Goal: Task Accomplishment & Management: Use online tool/utility

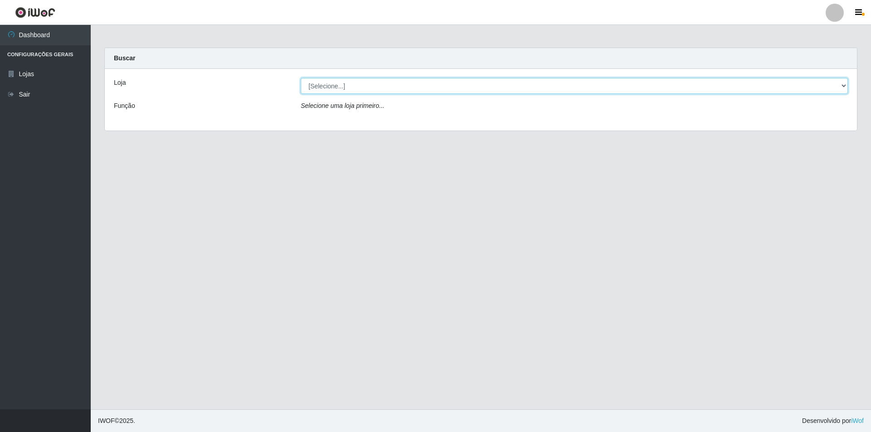
click at [431, 84] on select "[Selecione...] Atacado Vem - [STREET_ADDRESS]" at bounding box center [574, 86] width 547 height 16
select select "449"
click at [301, 78] on select "[Selecione...] Atacado Vem - [STREET_ADDRESS]" at bounding box center [574, 86] width 547 height 16
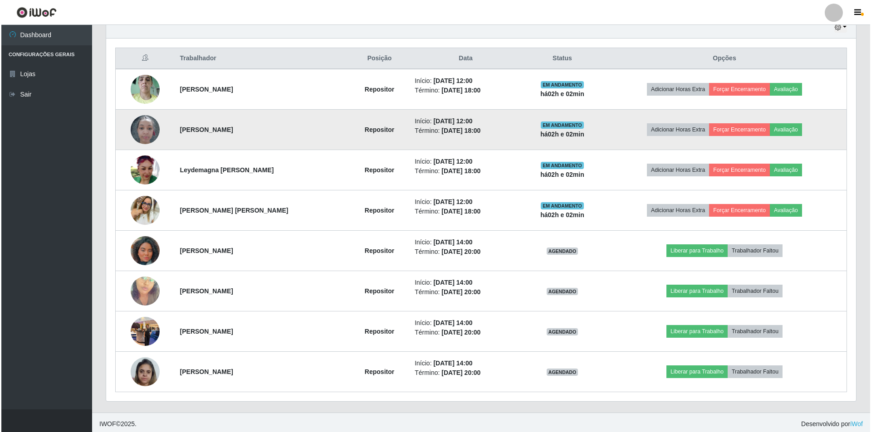
scroll to position [332, 0]
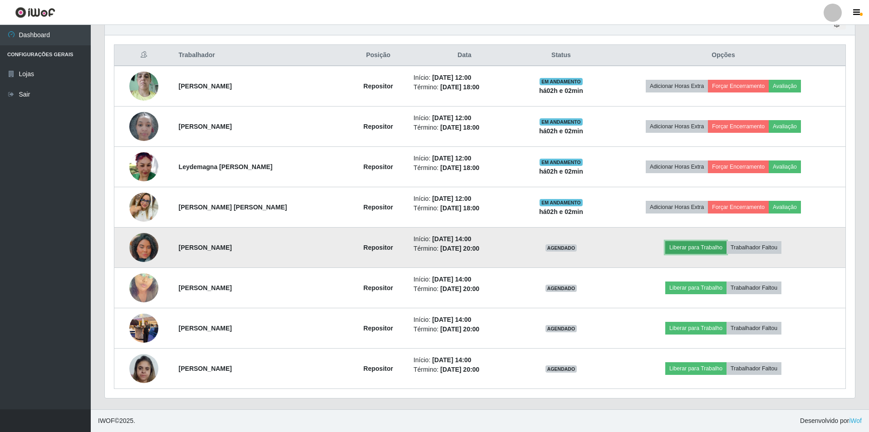
click at [431, 248] on button "Liberar para Trabalho" at bounding box center [695, 247] width 61 height 13
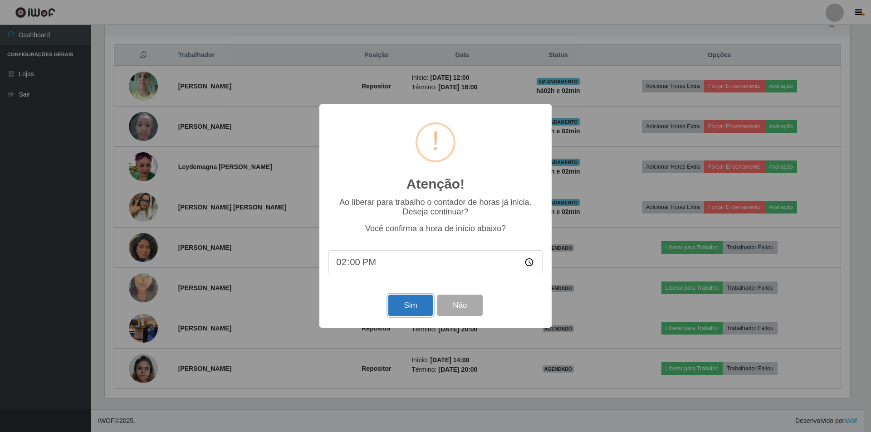
click at [400, 279] on button "Sim" at bounding box center [410, 305] width 44 height 21
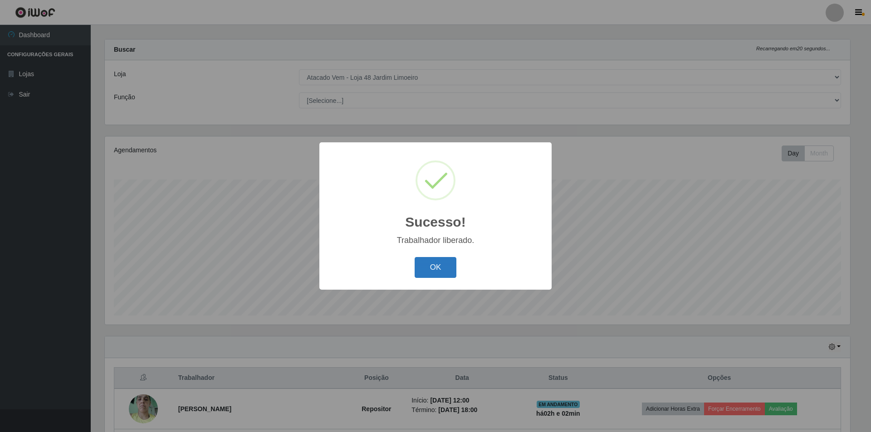
click at [431, 269] on button "OK" at bounding box center [436, 267] width 42 height 21
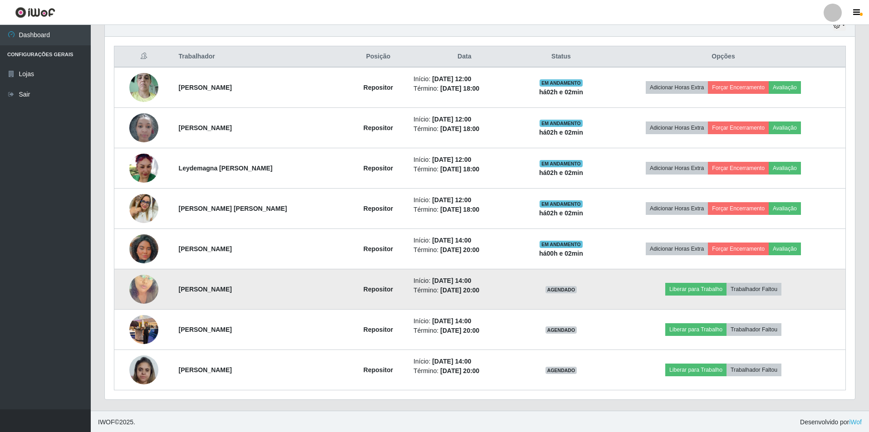
scroll to position [332, 0]
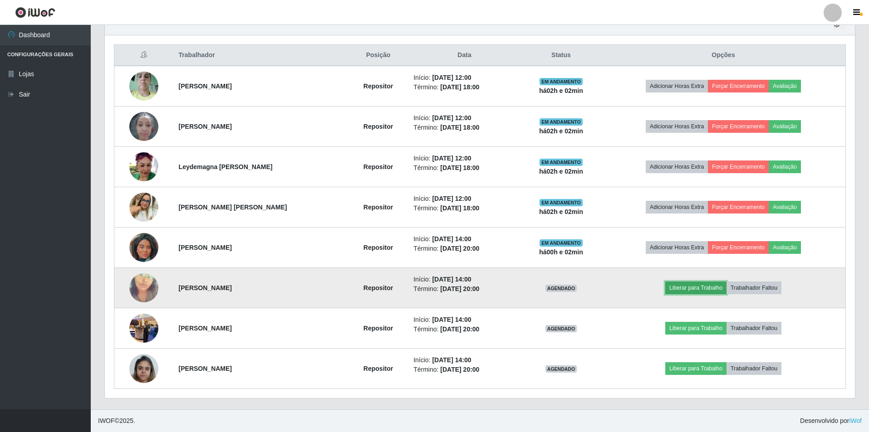
click at [431, 279] on button "Liberar para Trabalho" at bounding box center [695, 288] width 61 height 13
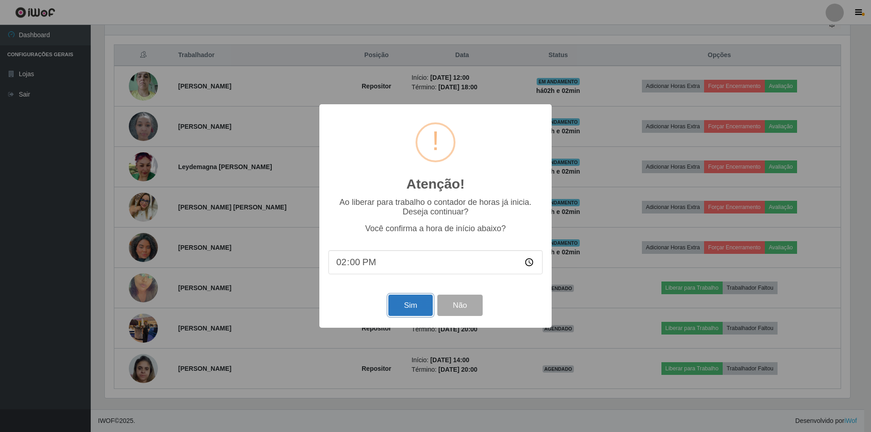
click at [405, 279] on button "Sim" at bounding box center [410, 305] width 44 height 21
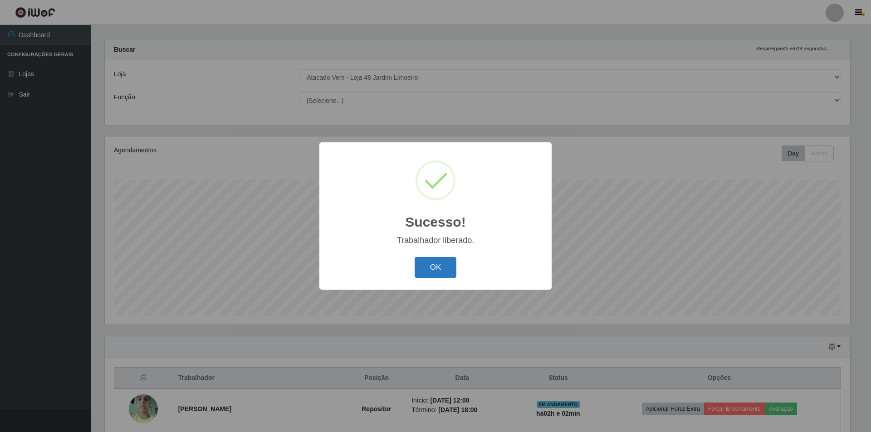
click at [431, 268] on button "OK" at bounding box center [436, 267] width 42 height 21
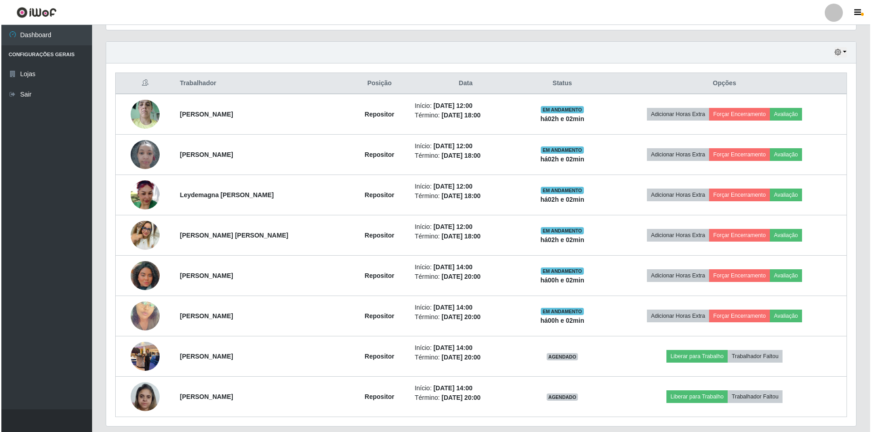
scroll to position [326, 0]
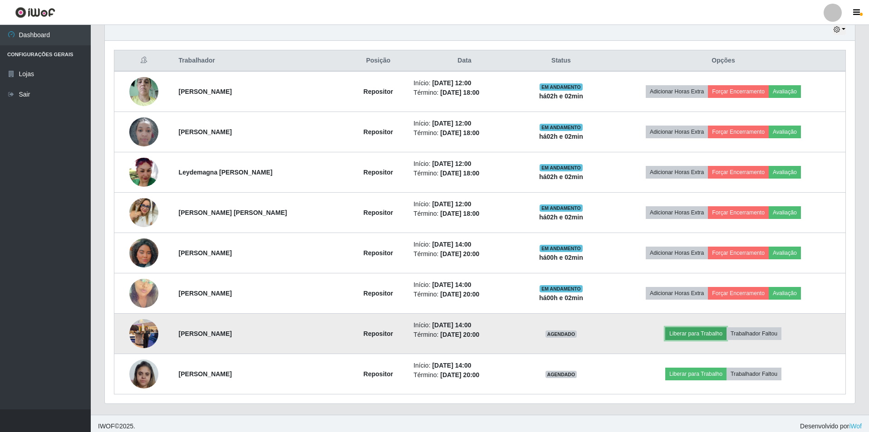
click at [431, 279] on button "Liberar para Trabalho" at bounding box center [695, 334] width 61 height 13
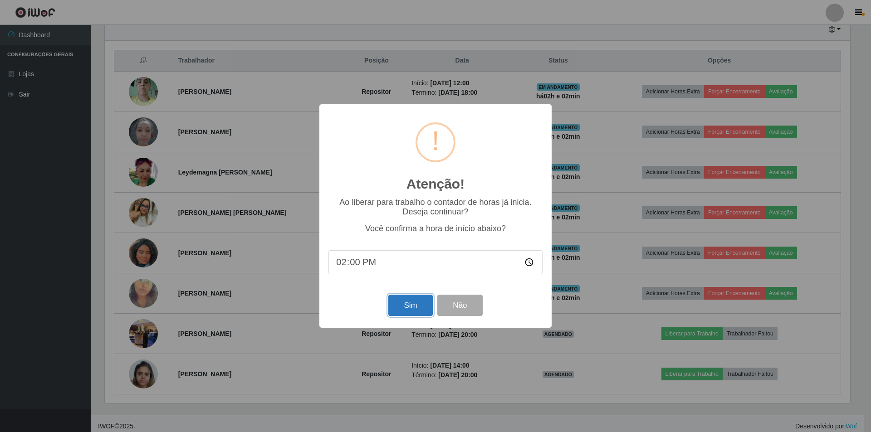
click at [420, 279] on button "Sim" at bounding box center [410, 305] width 44 height 21
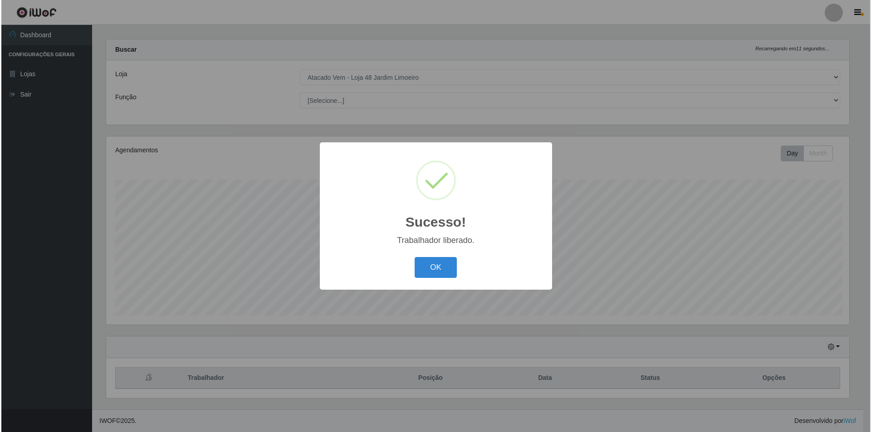
scroll to position [0, 0]
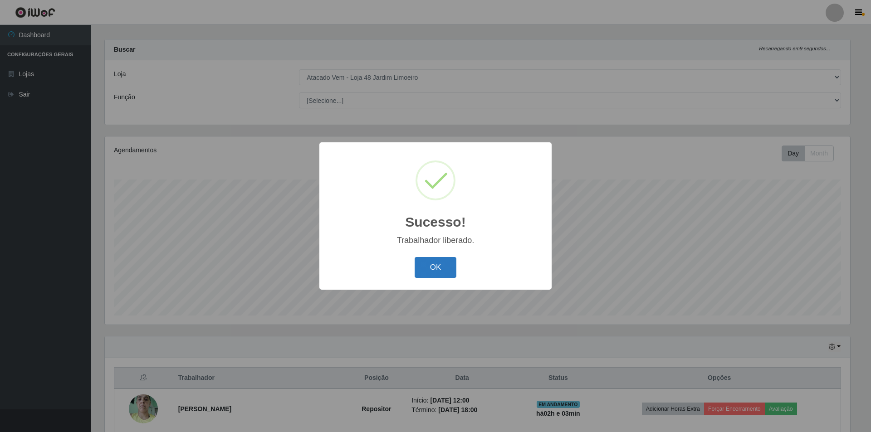
click at [431, 267] on button "OK" at bounding box center [436, 267] width 42 height 21
